Goal: Navigation & Orientation: Find specific page/section

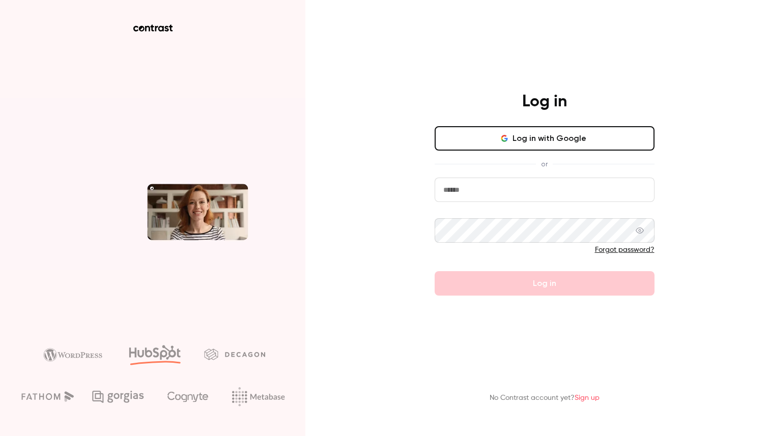
click at [480, 146] on button "Log in with Google" at bounding box center [545, 138] width 220 height 24
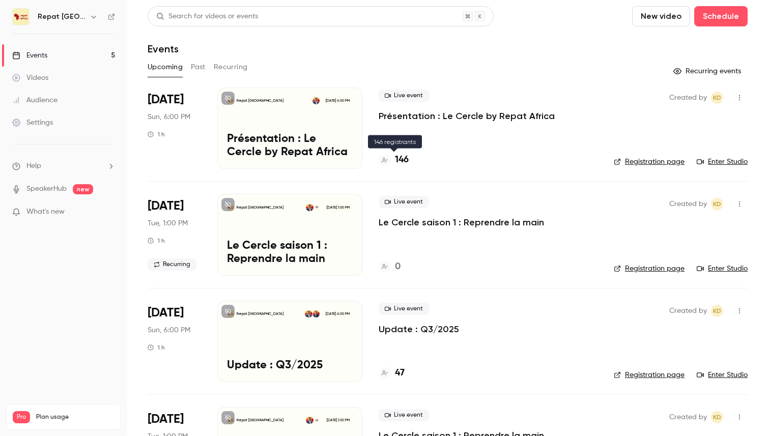
click at [399, 157] on h4 "146" at bounding box center [402, 160] width 14 height 14
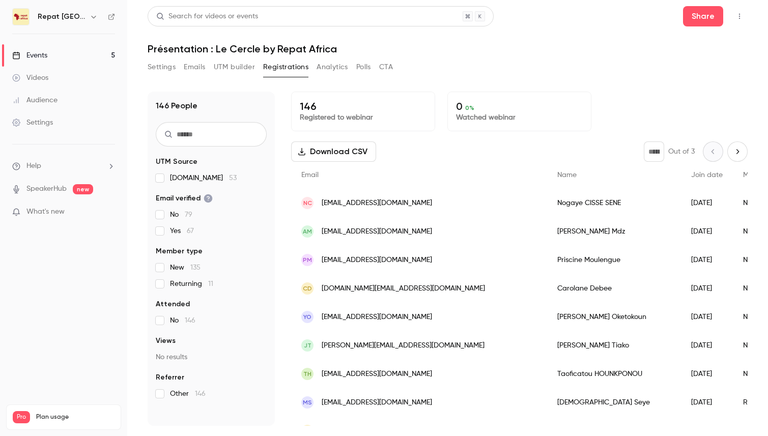
click at [222, 141] on input "text" at bounding box center [211, 134] width 111 height 24
type input "******"
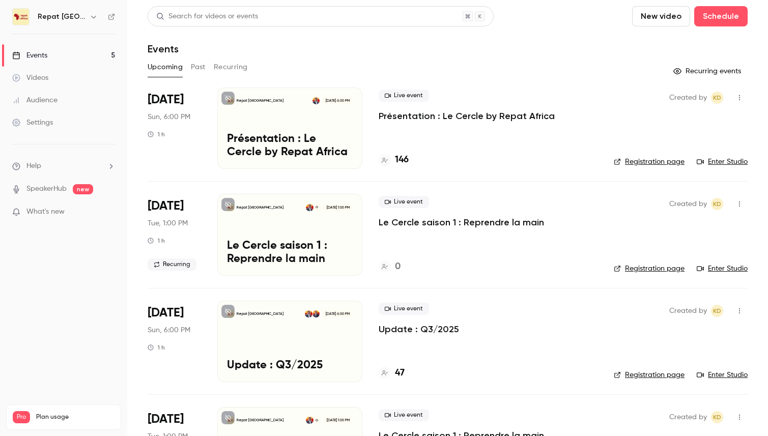
click at [402, 155] on h4 "146" at bounding box center [402, 160] width 14 height 14
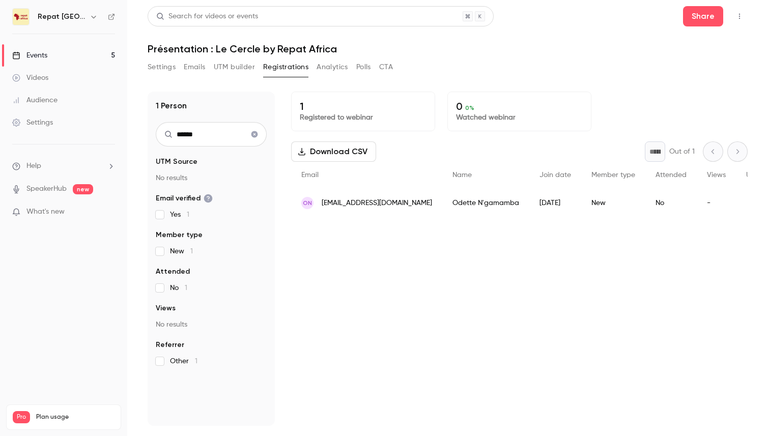
click at [35, 50] on div "Events" at bounding box center [29, 55] width 35 height 10
